Goal: Find specific page/section: Find specific page/section

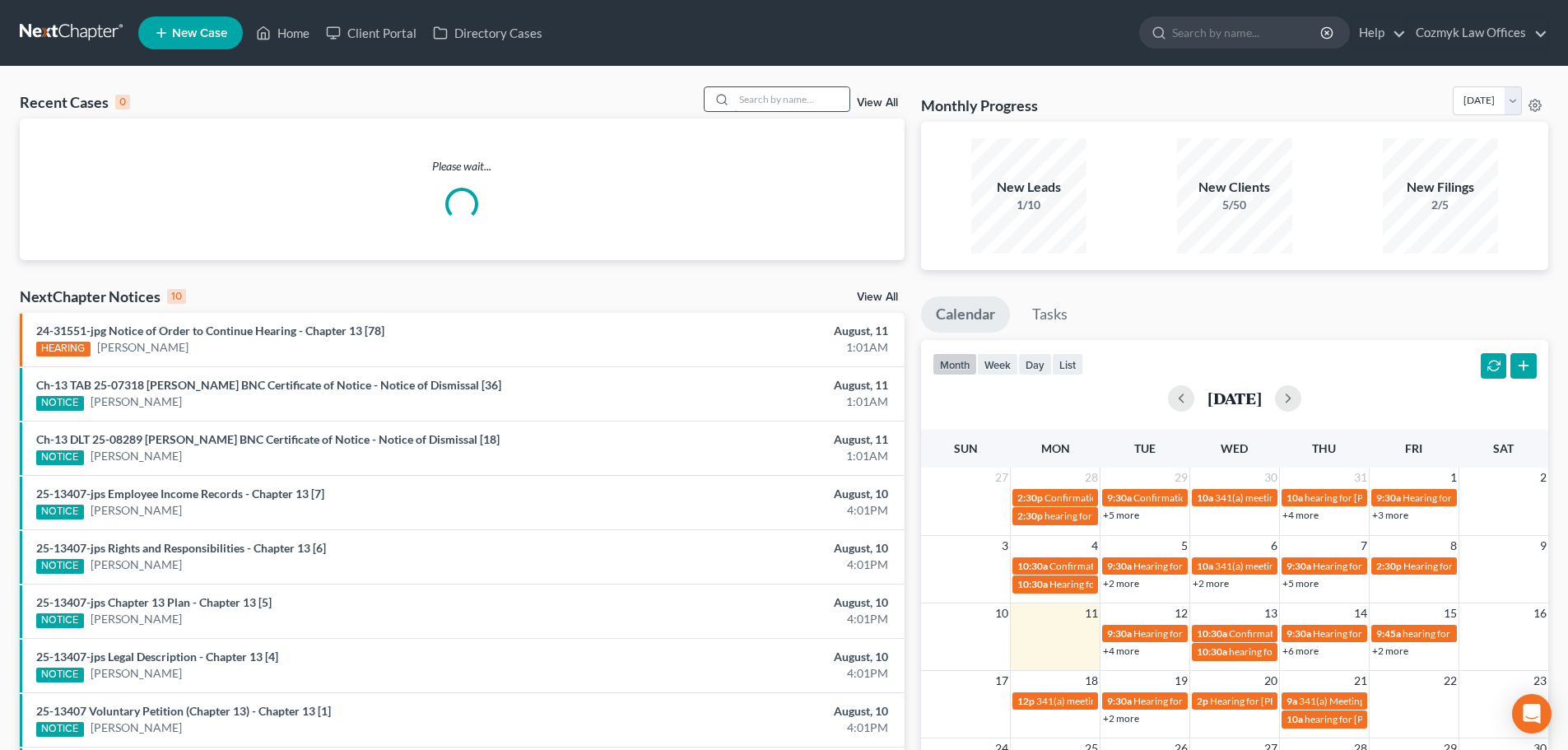
click at [777, 97] on input "search" at bounding box center [791, 99] width 115 height 24
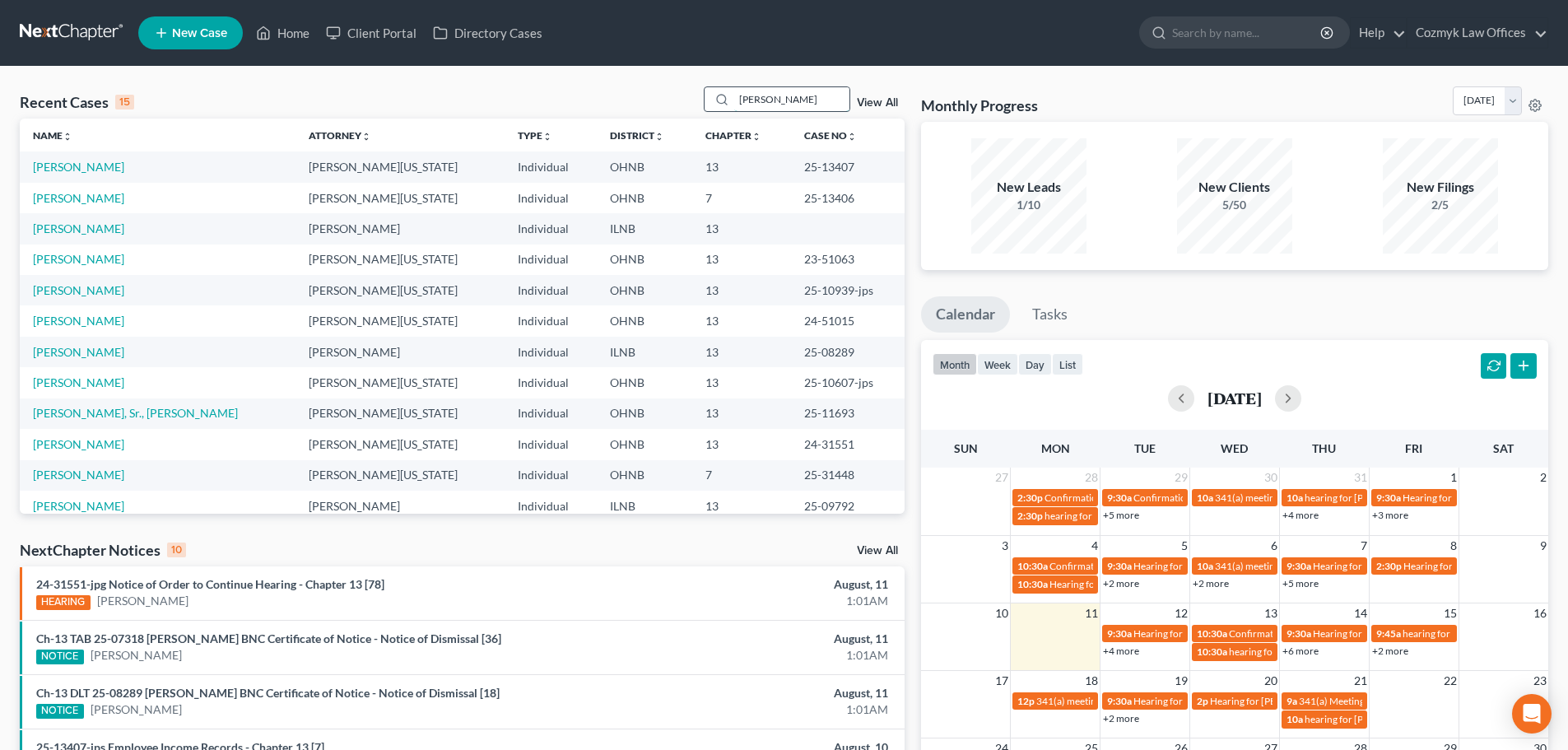
type input "[PERSON_NAME]"
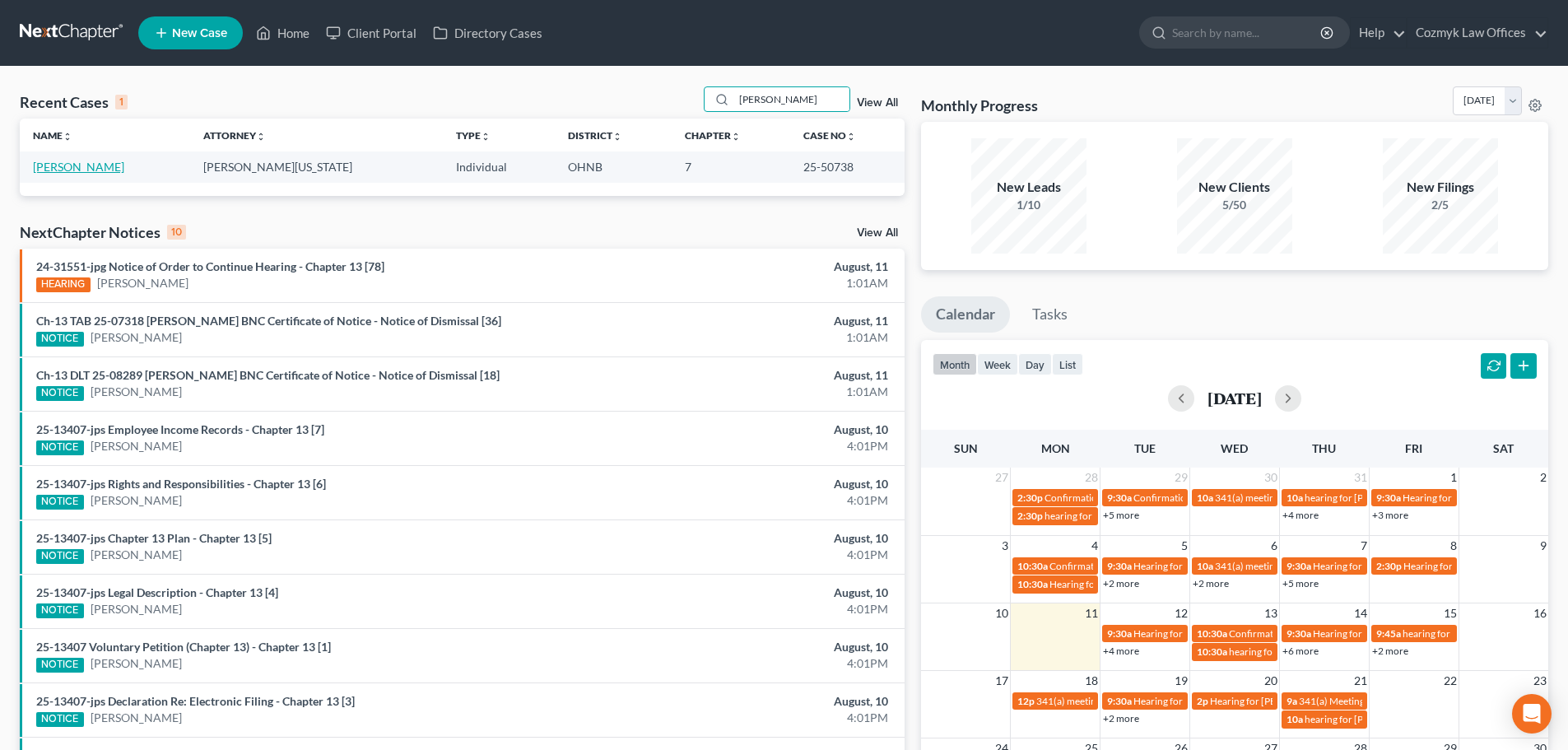
click at [62, 172] on link "[PERSON_NAME]" at bounding box center [78, 166] width 92 height 14
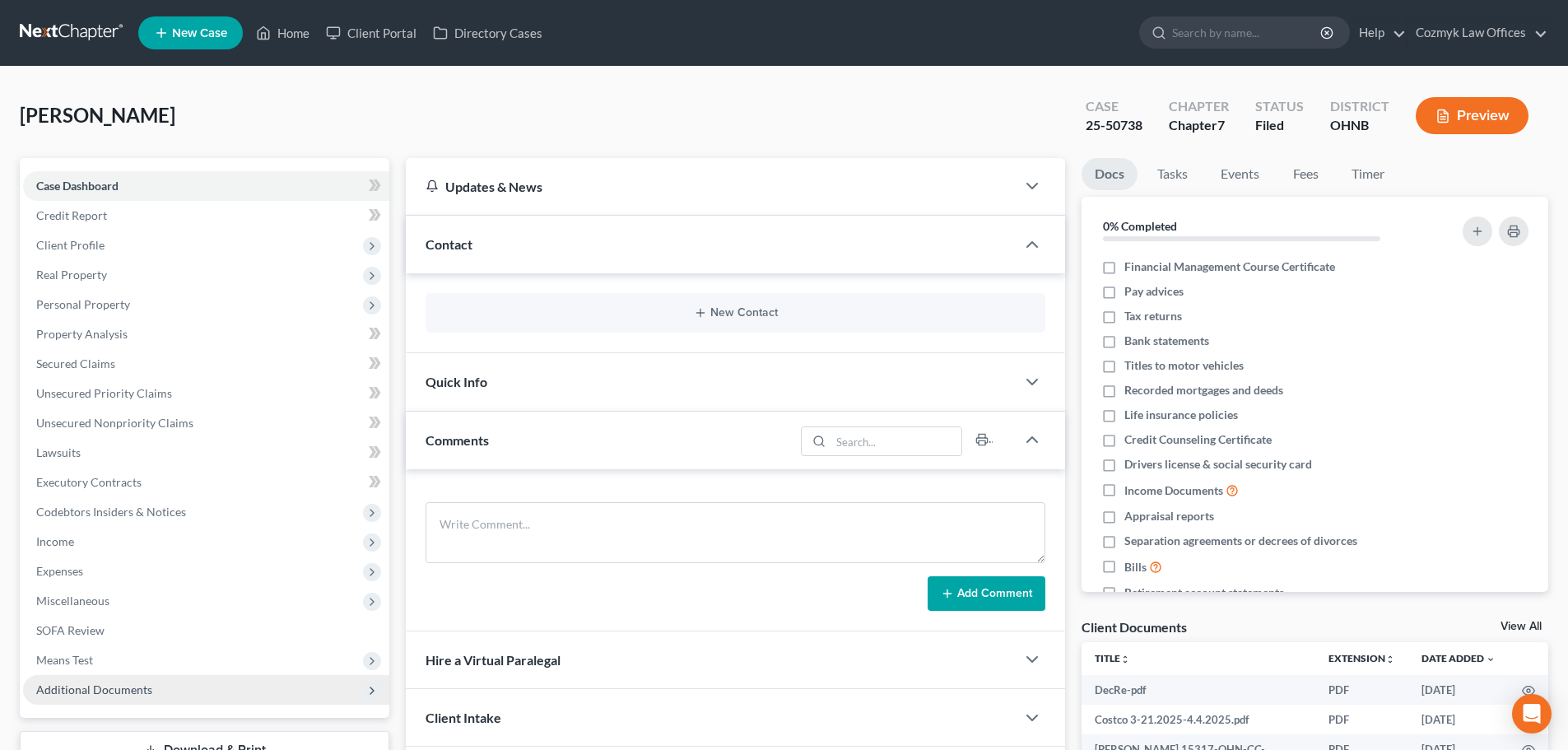
click at [157, 690] on span "Additional Documents" at bounding box center [206, 689] width 367 height 29
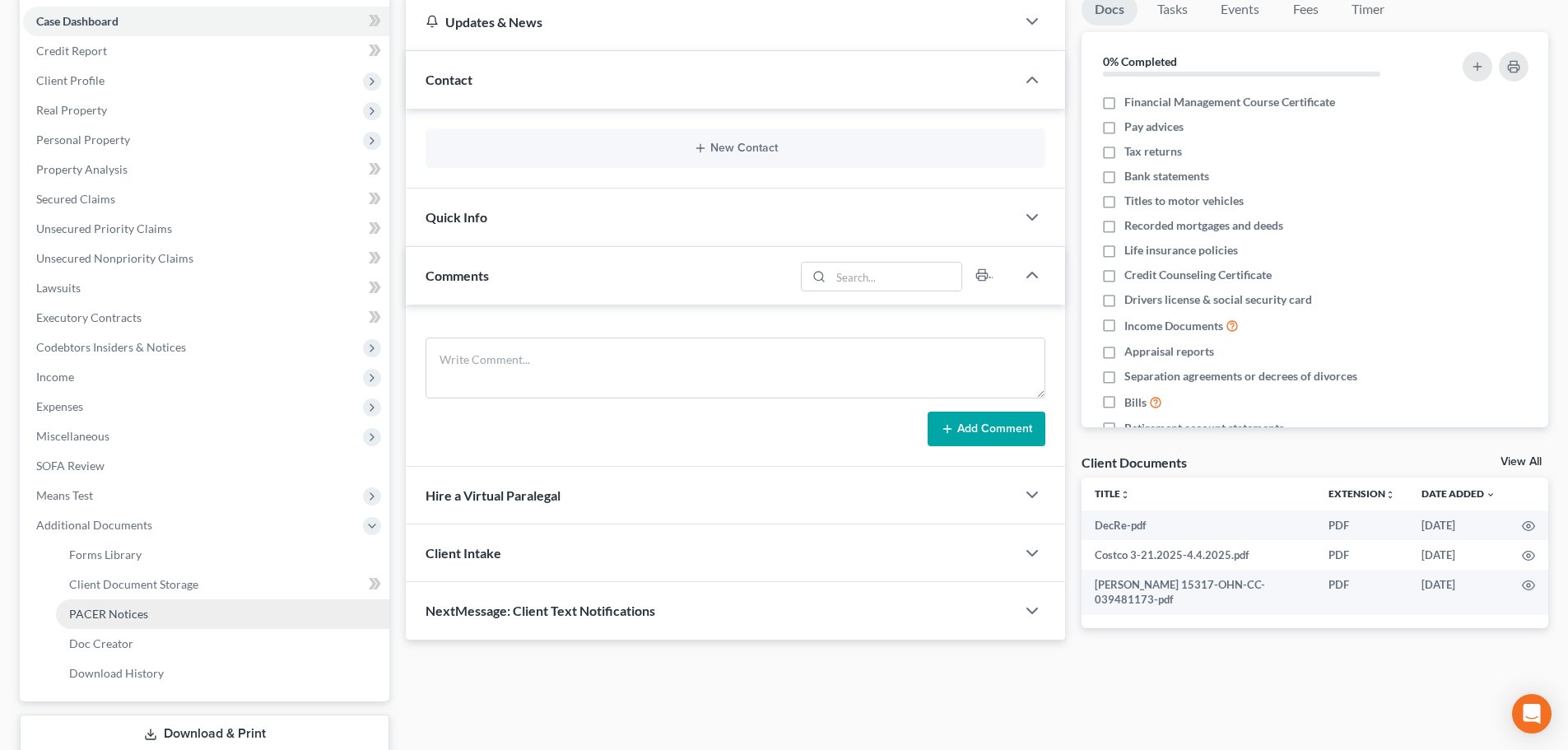
click at [133, 609] on span "PACER Notices" at bounding box center [109, 614] width 79 height 14
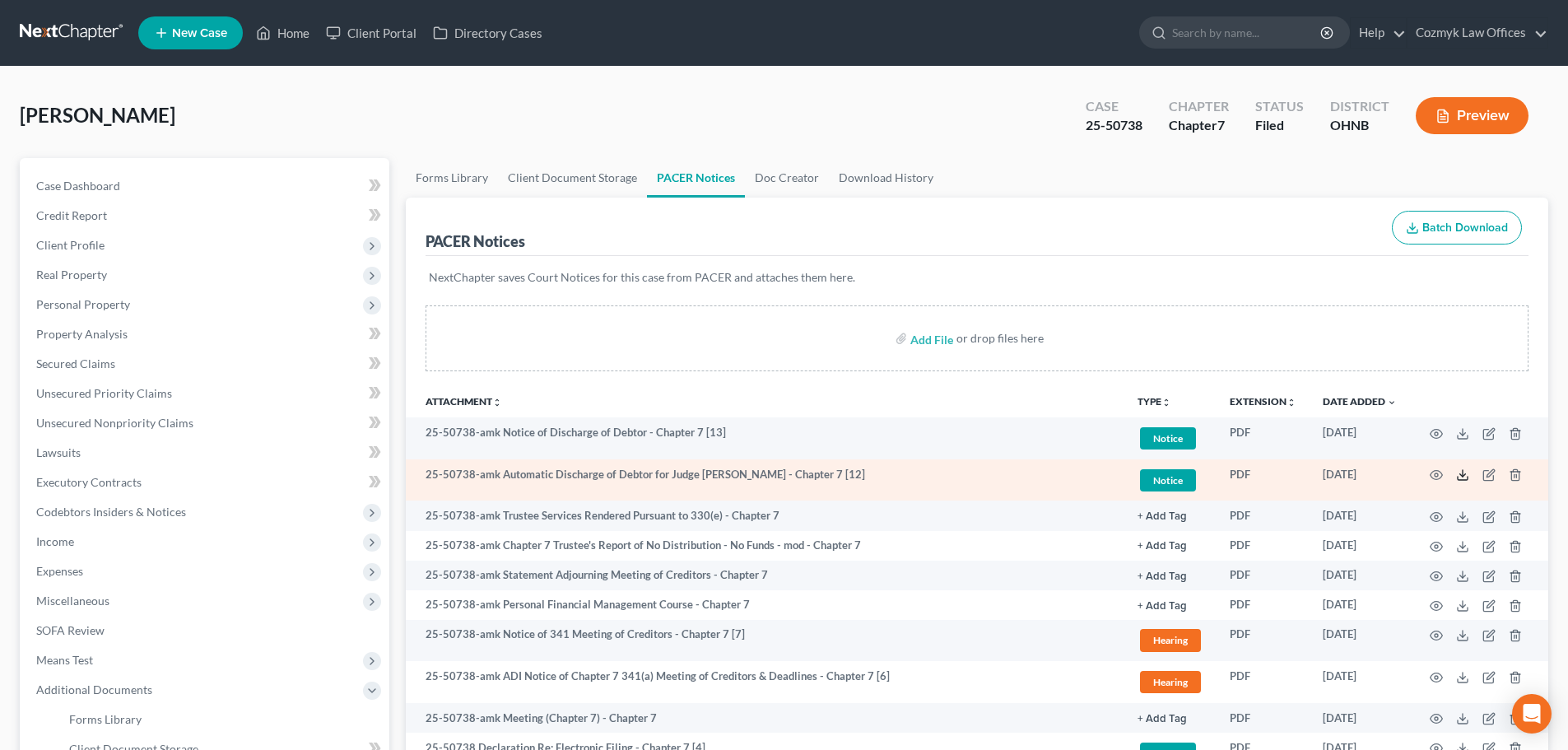
click at [1463, 476] on polyline at bounding box center [1463, 475] width 5 height 3
